Goal: Transaction & Acquisition: Obtain resource

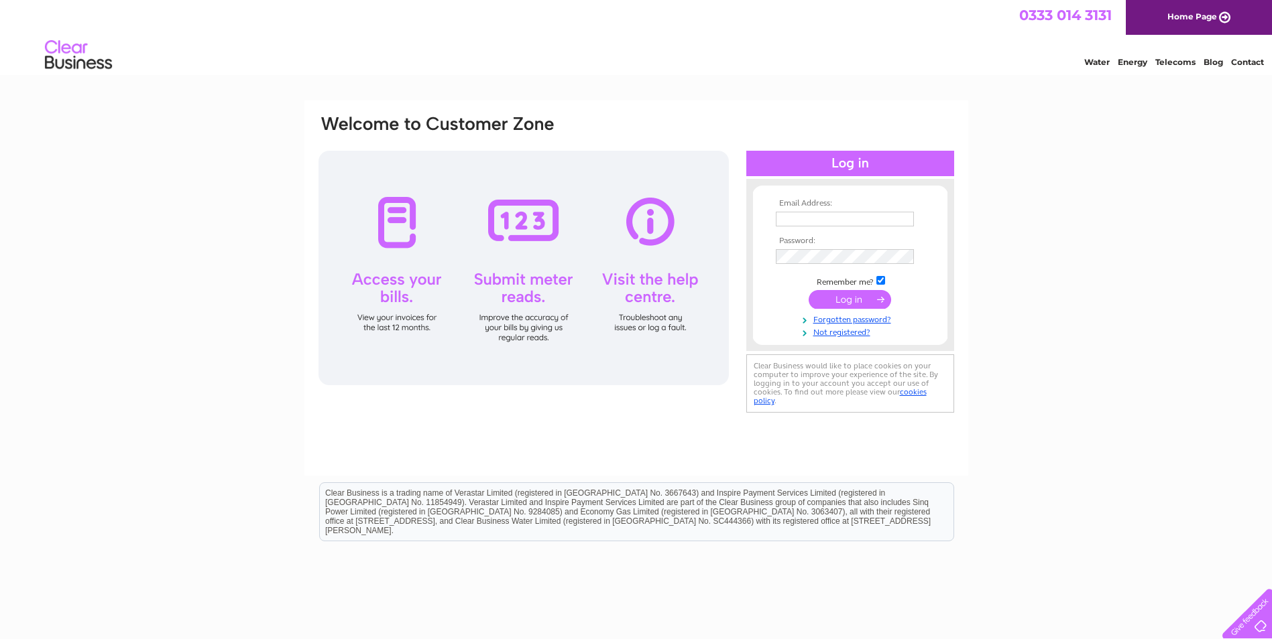
type input "info@inspire-dental.co.uk"
click at [844, 293] on input "submit" at bounding box center [849, 299] width 82 height 19
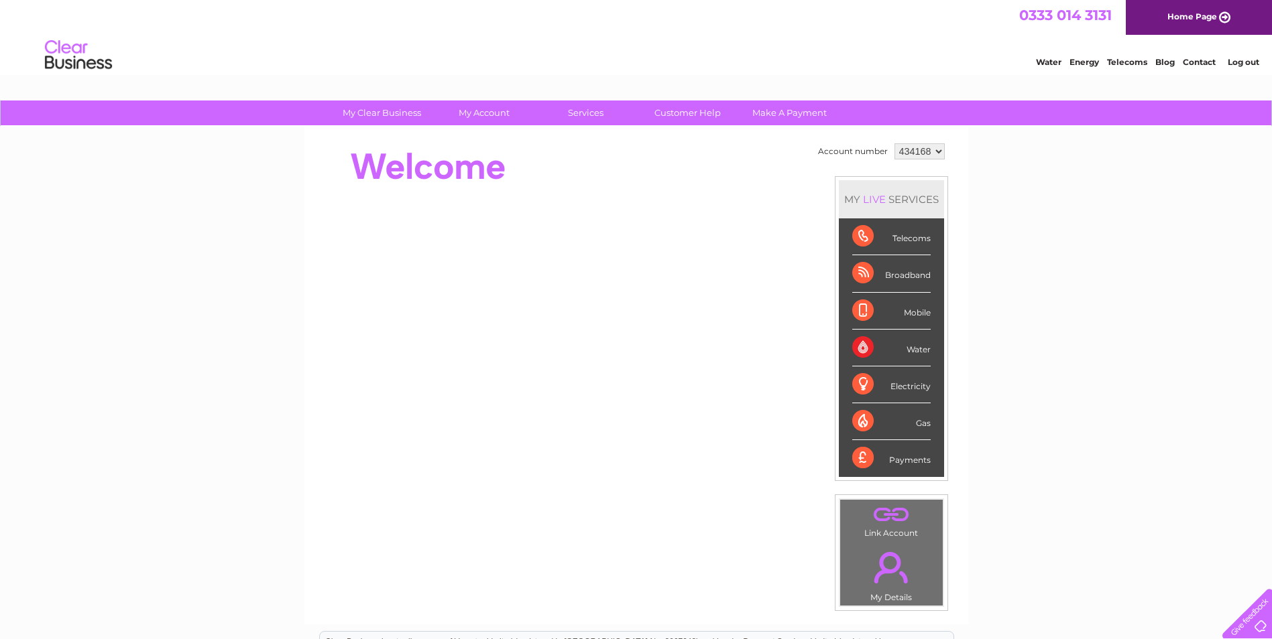
click at [938, 146] on select "434168 921433" at bounding box center [919, 151] width 50 height 16
select select "921433"
click at [894, 143] on select "434168 921433" at bounding box center [919, 151] width 50 height 16
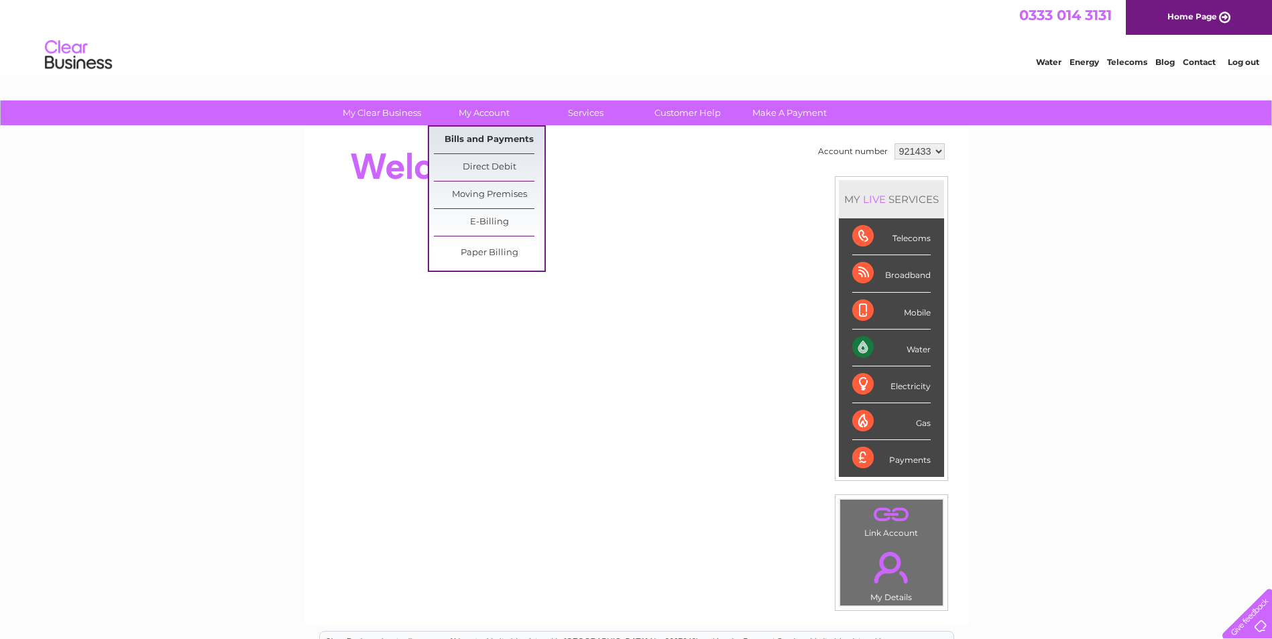
click at [483, 139] on link "Bills and Payments" at bounding box center [489, 140] width 111 height 27
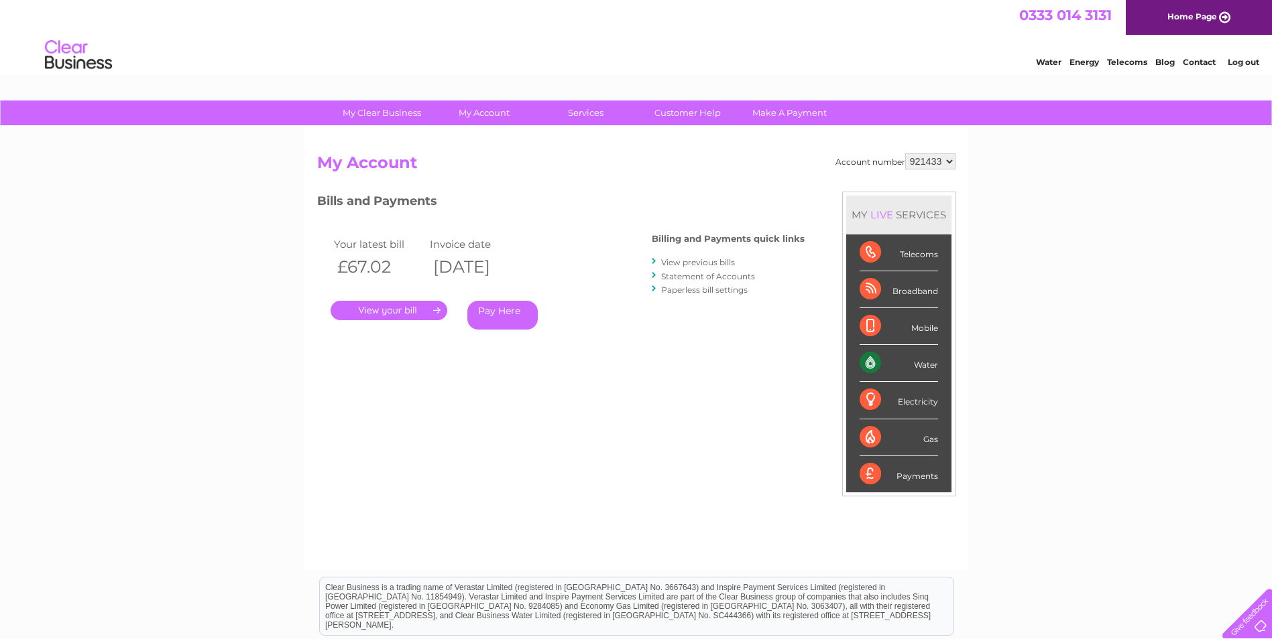
click at [386, 310] on link "." at bounding box center [388, 310] width 117 height 19
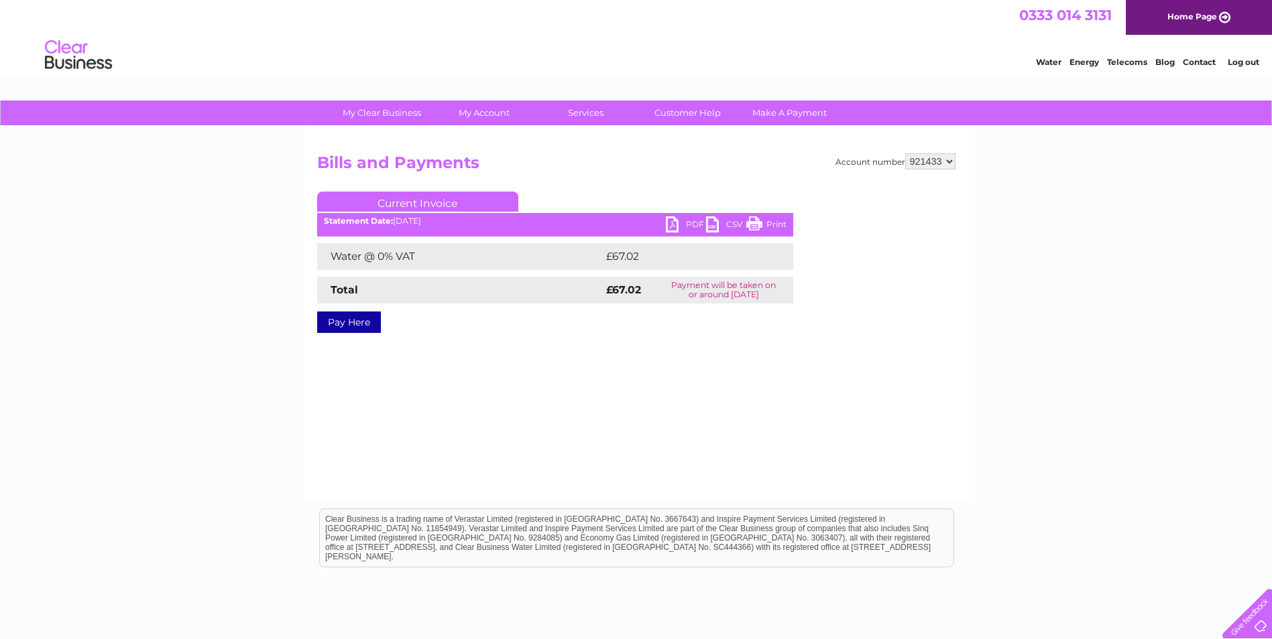
click at [679, 225] on link "PDF" at bounding box center [686, 226] width 40 height 19
click at [1243, 61] on link "Log out" at bounding box center [1243, 62] width 32 height 10
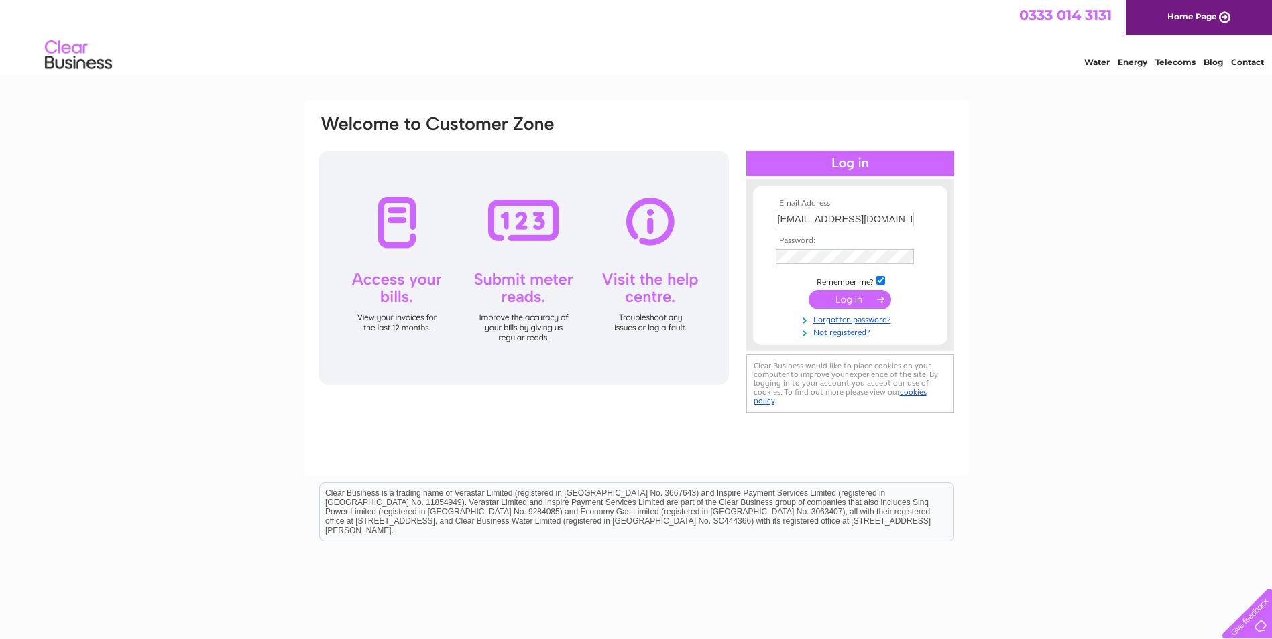
click at [888, 221] on input "info@inspire-dental.co.uk" at bounding box center [845, 219] width 138 height 15
type input "tanya@fyrish-dental.co.uk"
click at [824, 302] on input "submit" at bounding box center [849, 299] width 82 height 19
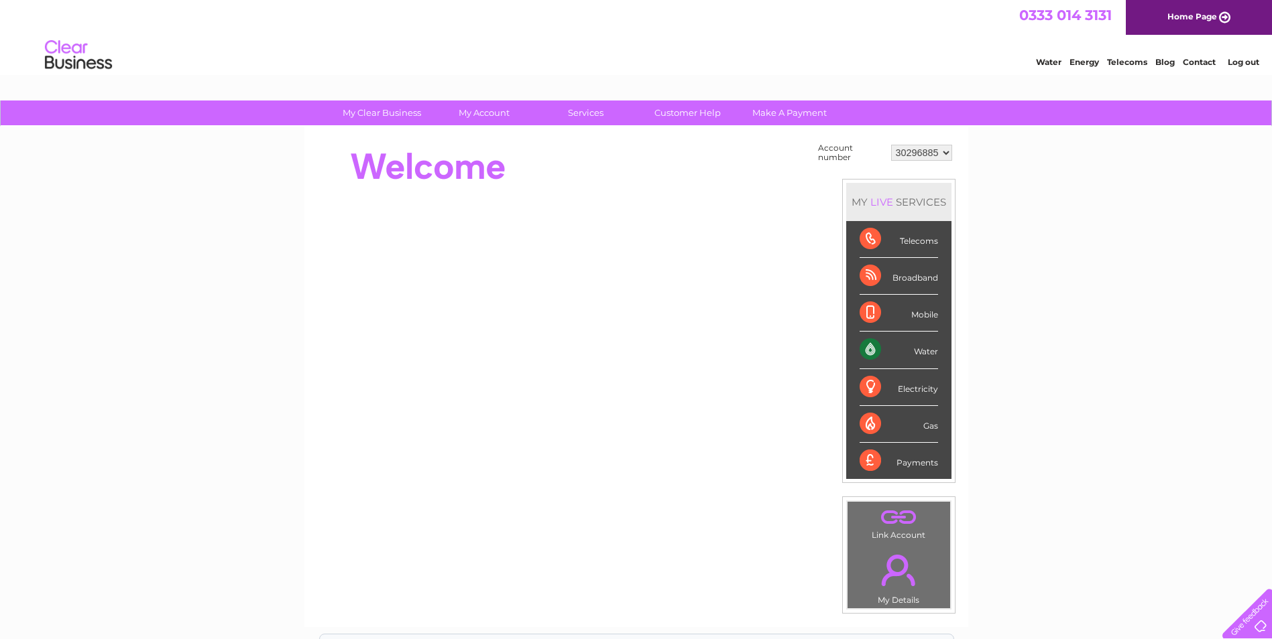
click at [951, 153] on select "30296885" at bounding box center [921, 153] width 61 height 16
click at [946, 153] on select "30296885" at bounding box center [921, 153] width 61 height 16
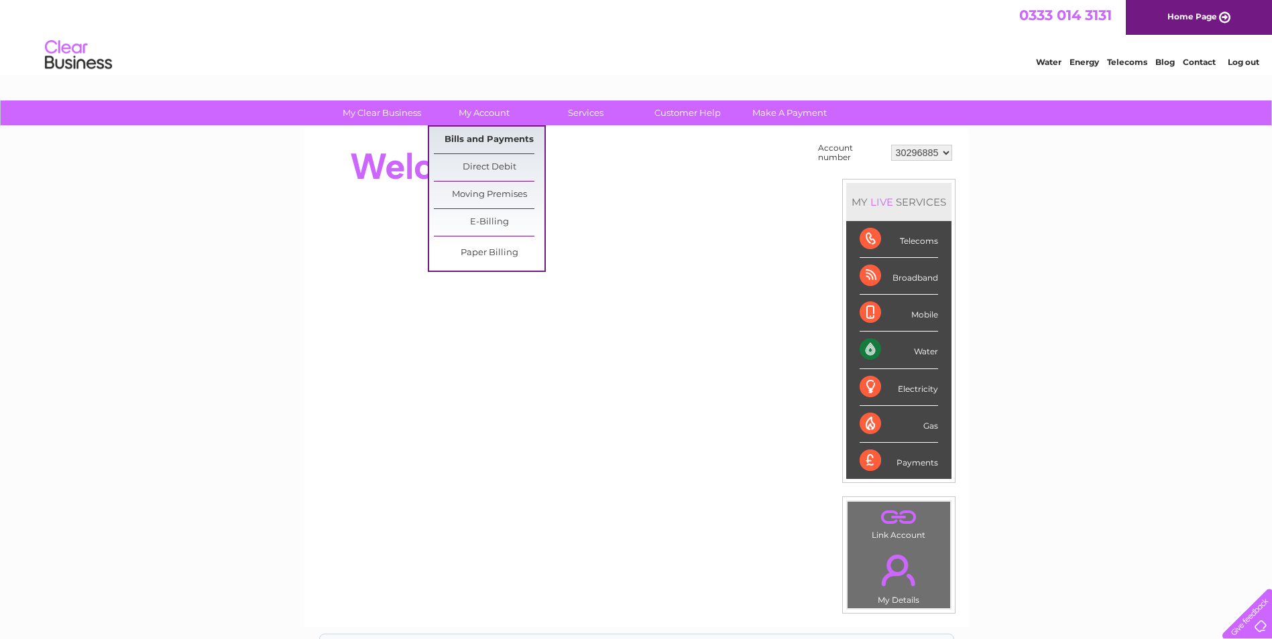
click at [485, 136] on link "Bills and Payments" at bounding box center [489, 140] width 111 height 27
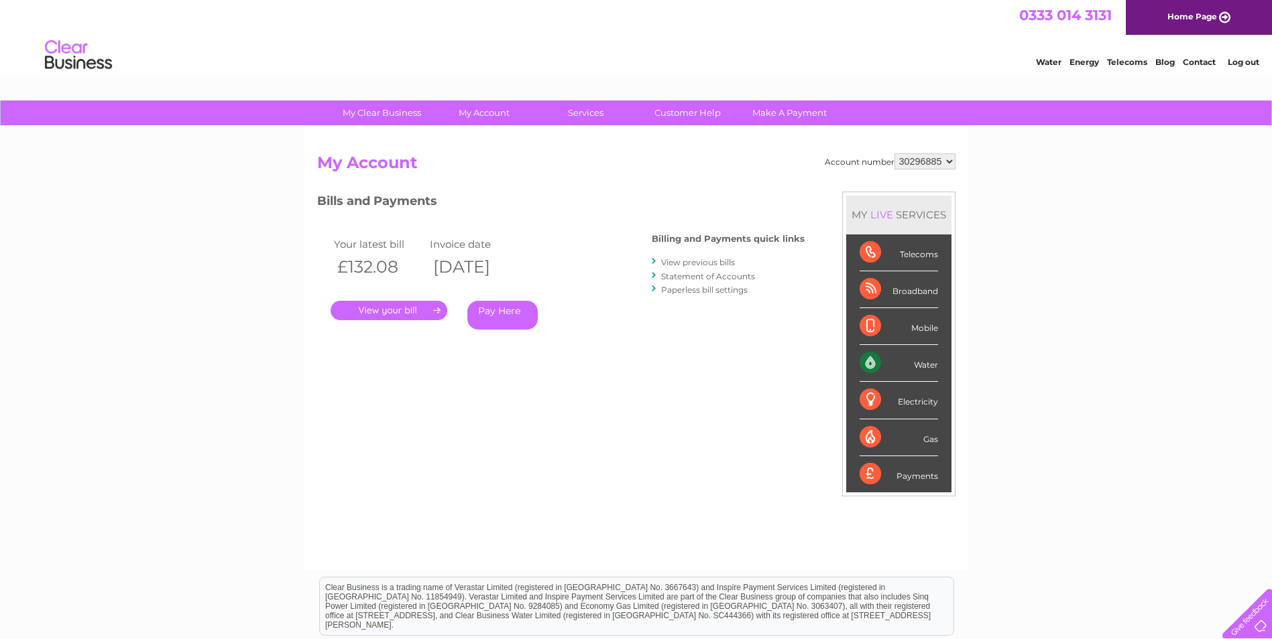
click at [394, 313] on link "." at bounding box center [388, 310] width 117 height 19
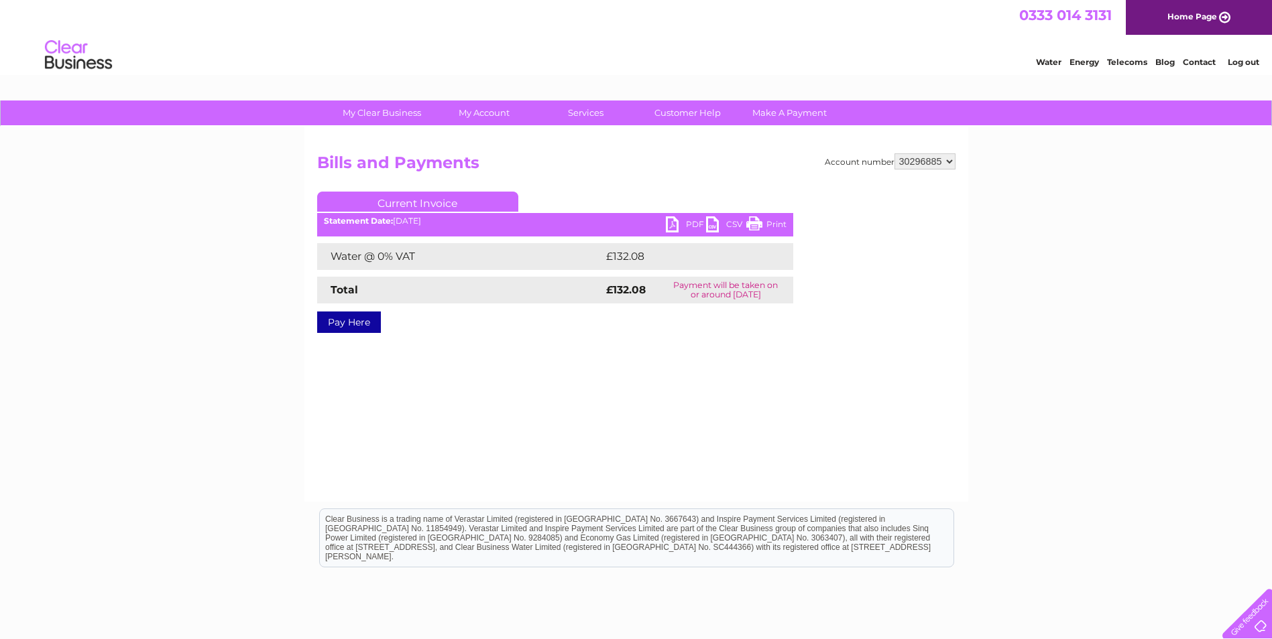
click at [672, 225] on link "PDF" at bounding box center [686, 226] width 40 height 19
click at [941, 160] on select "30296885" at bounding box center [924, 162] width 61 height 16
click at [1240, 61] on link "Log out" at bounding box center [1243, 62] width 32 height 10
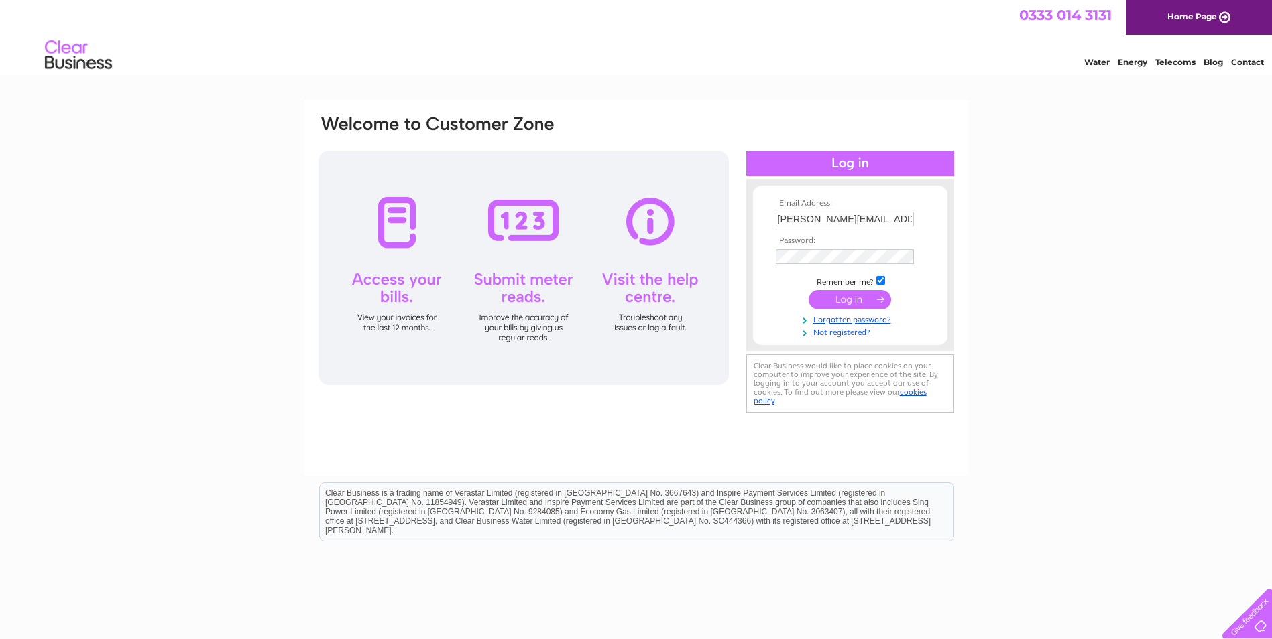
click at [894, 226] on input "tanya@fyrish-dental.co.uk" at bounding box center [845, 219] width 138 height 15
type input "tanya@kingussie-dental.co.uk"
click at [845, 300] on input "submit" at bounding box center [849, 299] width 82 height 19
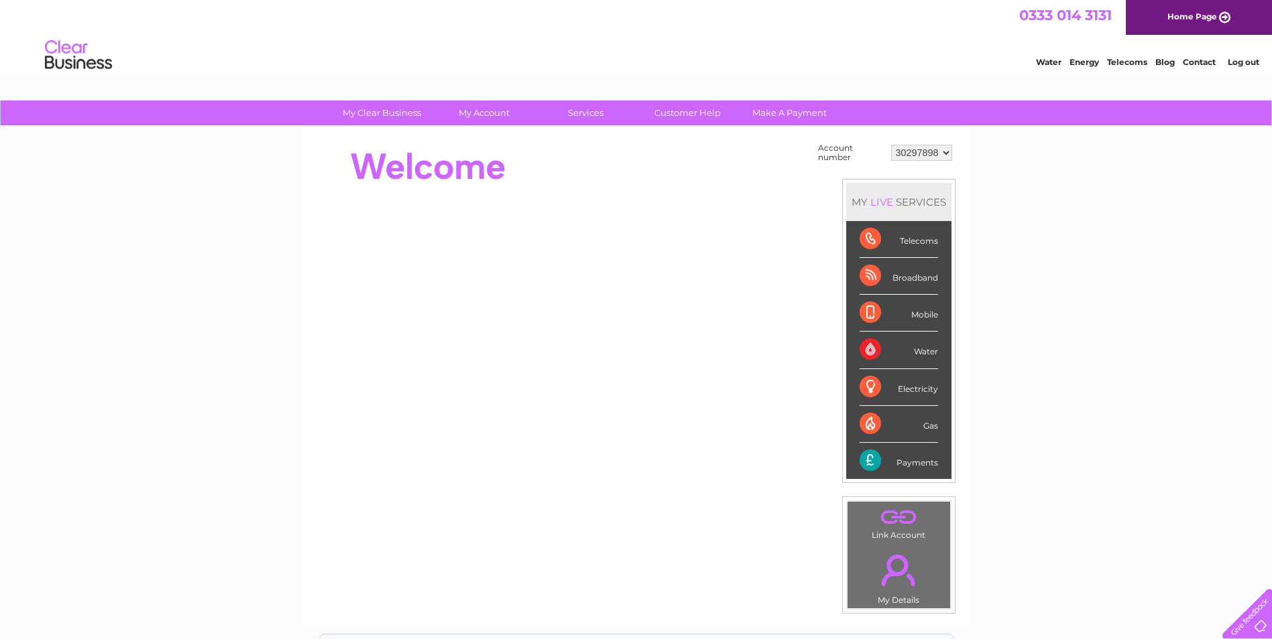
click at [941, 149] on select "30297898" at bounding box center [921, 153] width 61 height 16
click at [492, 112] on link "My Account" at bounding box center [483, 113] width 111 height 25
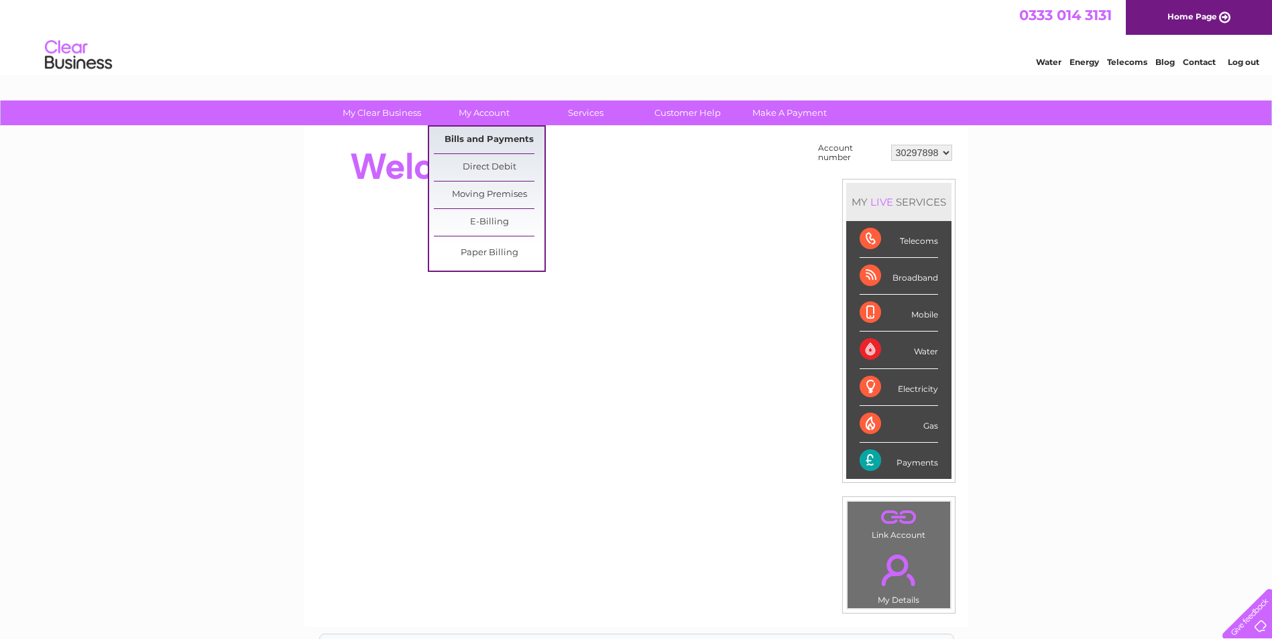
click at [506, 133] on link "Bills and Payments" at bounding box center [489, 140] width 111 height 27
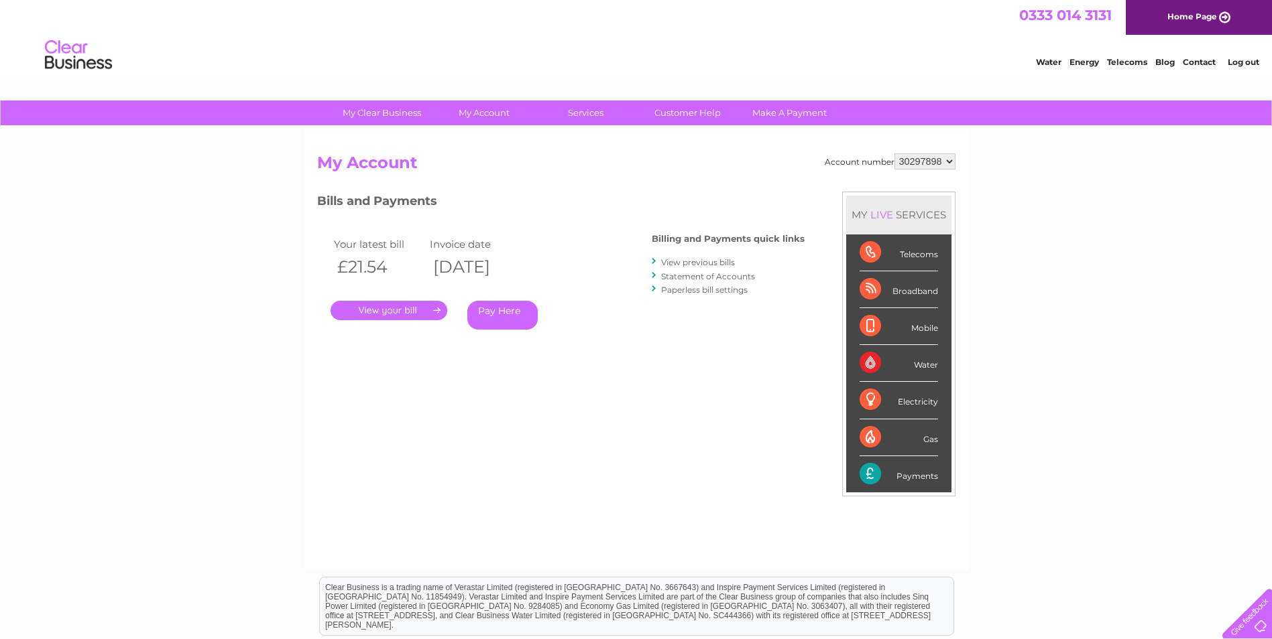
click at [382, 313] on link "." at bounding box center [388, 310] width 117 height 19
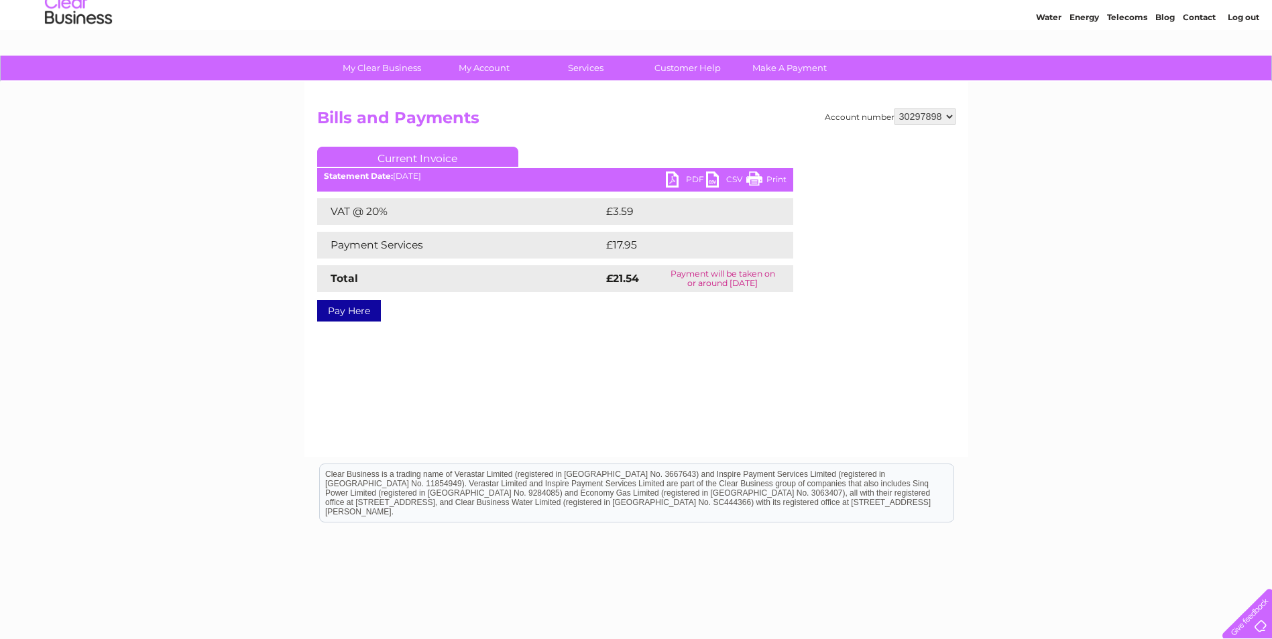
scroll to position [67, 0]
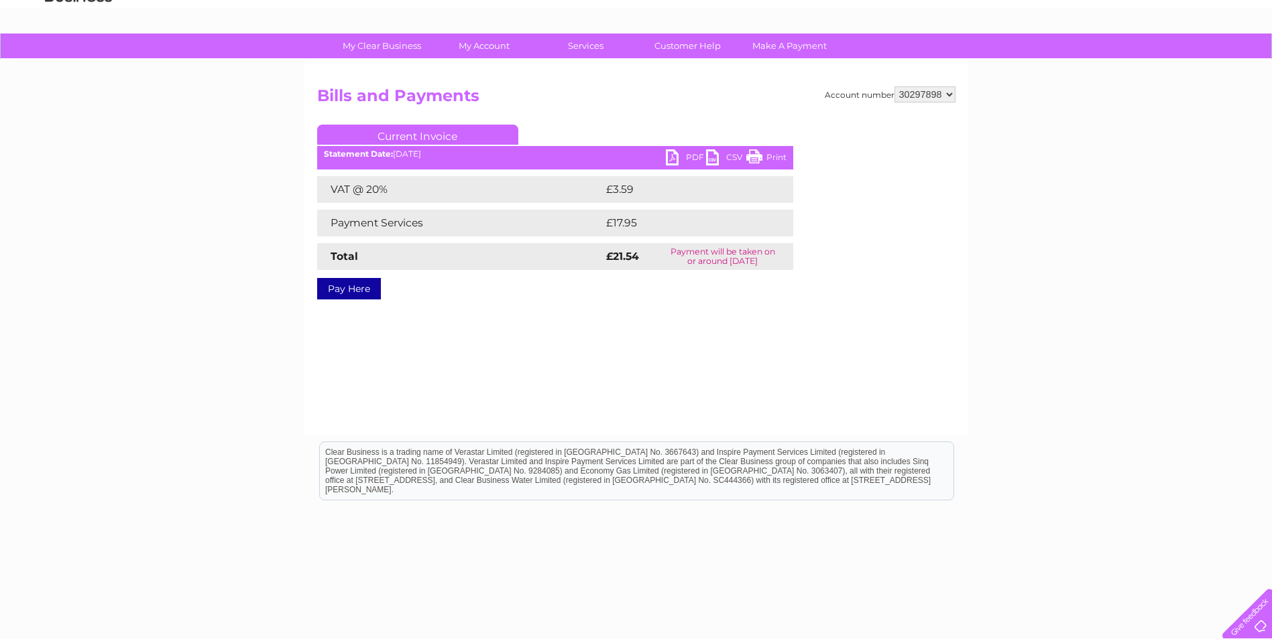
click at [676, 156] on link "PDF" at bounding box center [686, 158] width 40 height 19
